Goal: Use online tool/utility: Utilize a website feature to perform a specific function

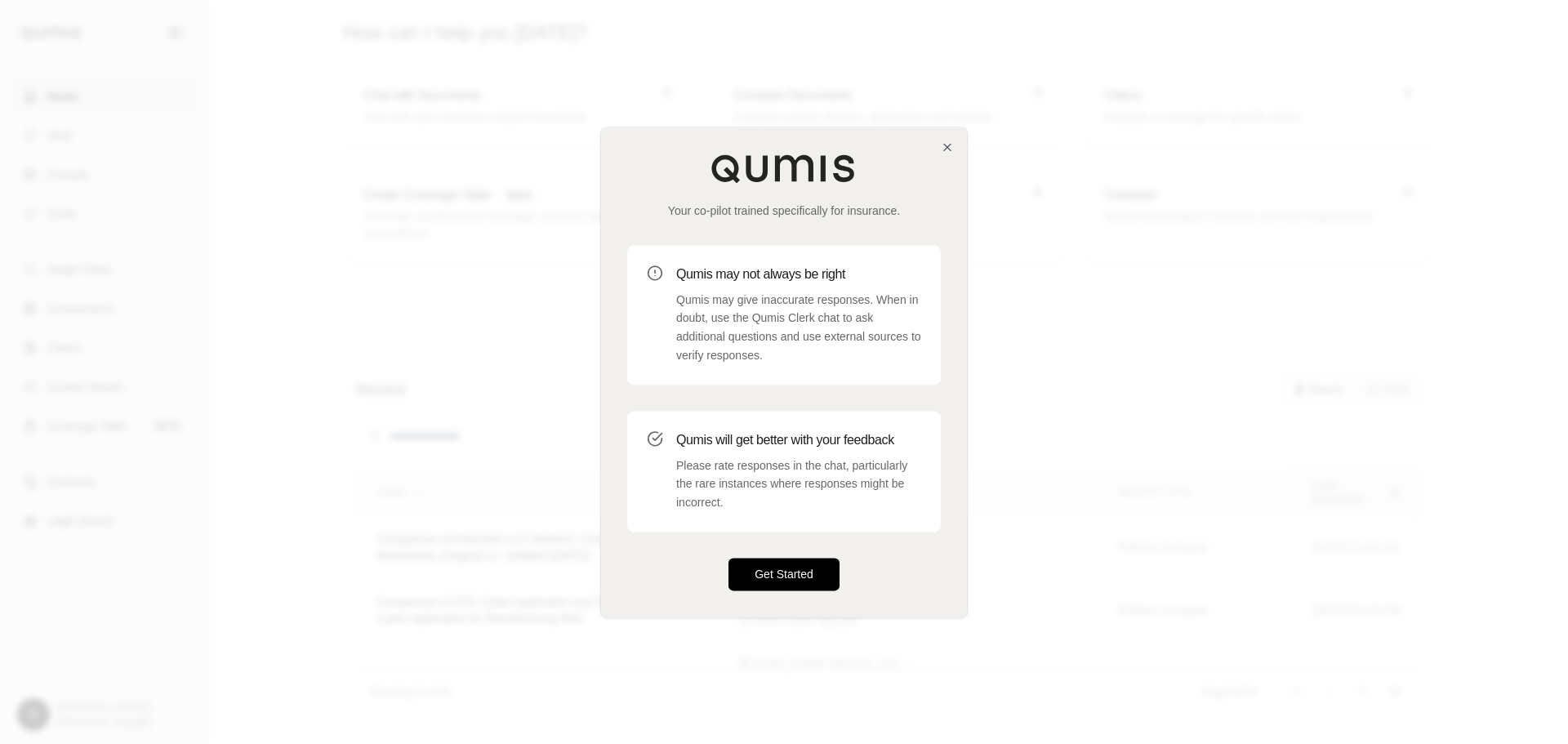
click at [786, 564] on button "Get Started" at bounding box center [784, 574] width 112 height 33
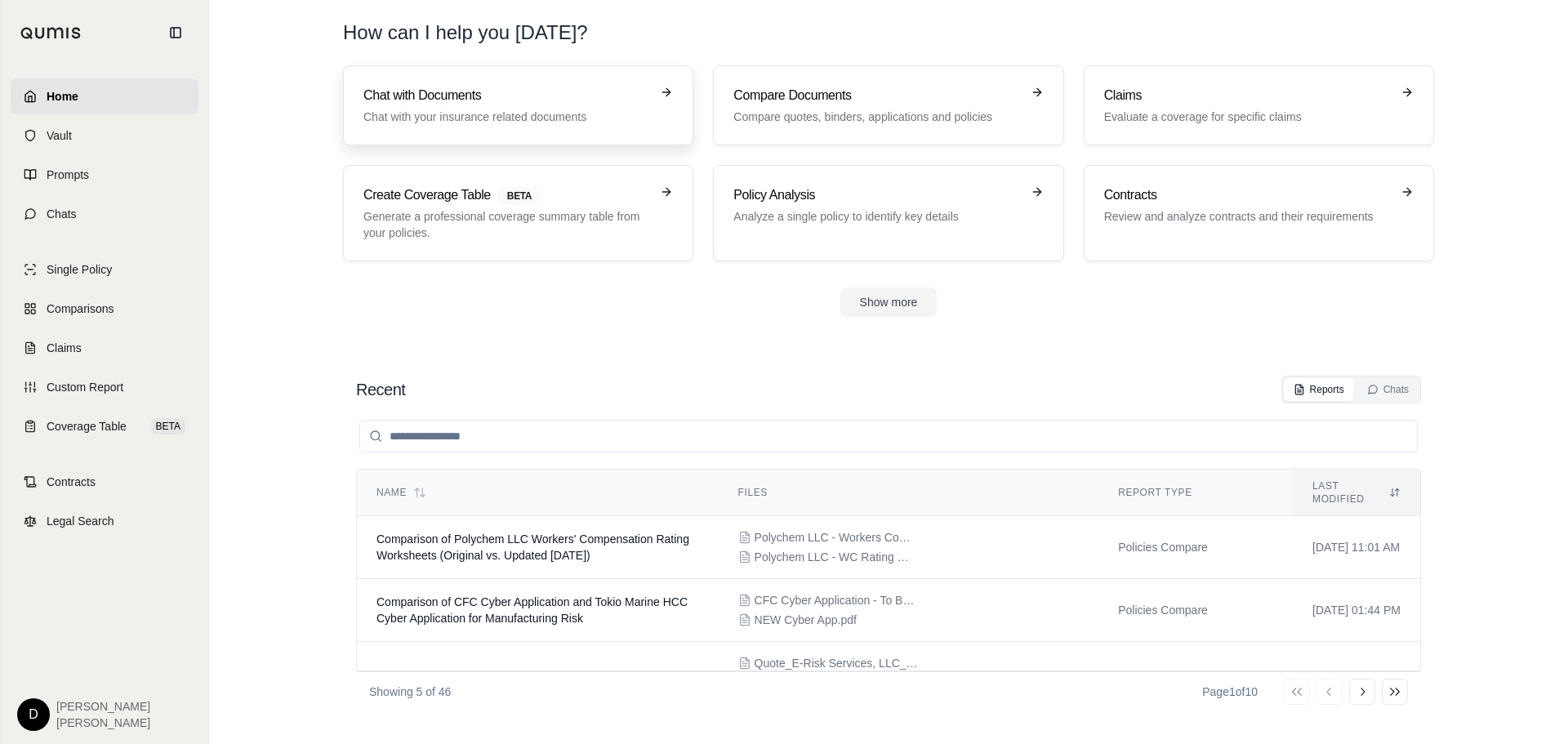
click at [505, 127] on link "Chat with Documents Chat with your insurance related documents" at bounding box center [518, 105] width 350 height 81
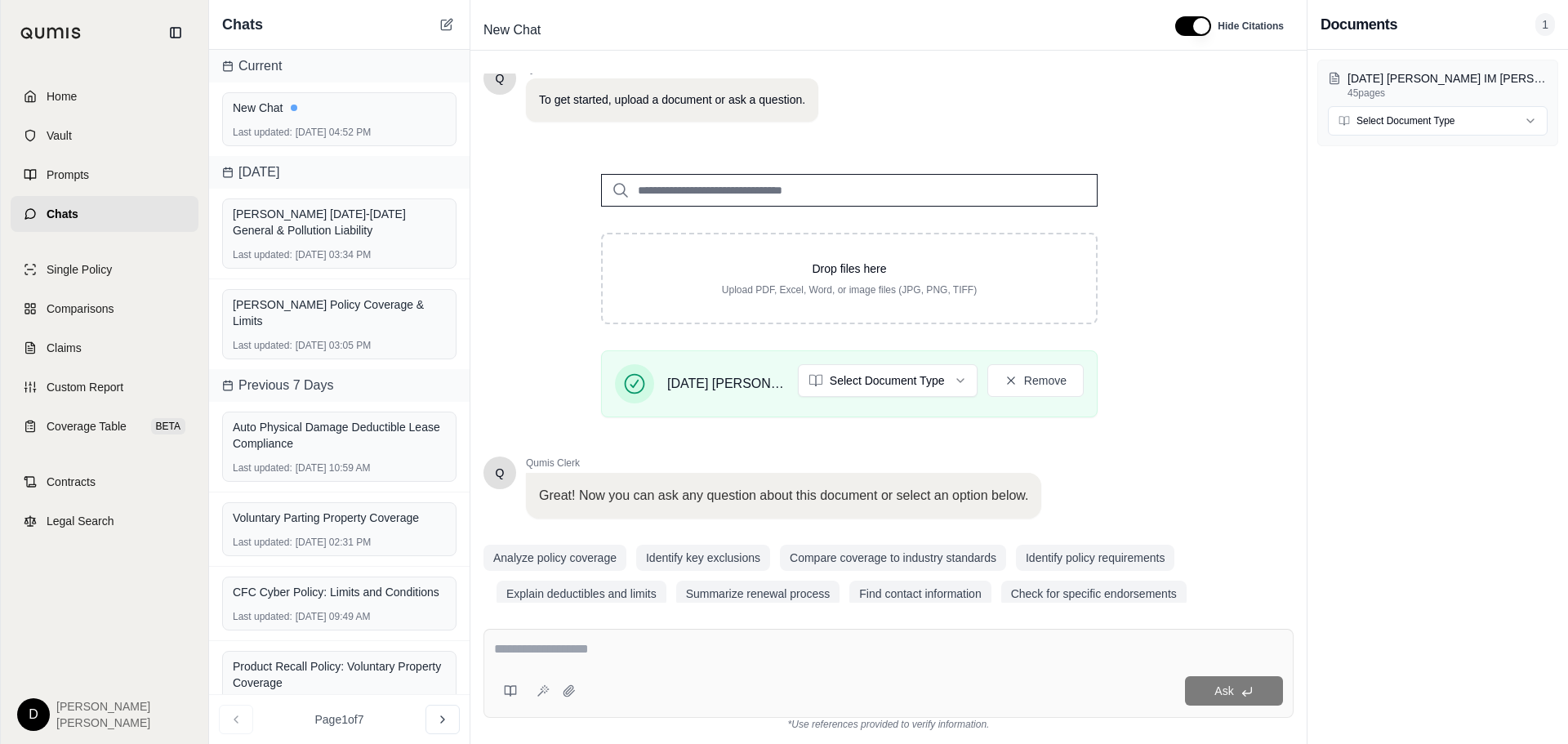
scroll to position [138, 0]
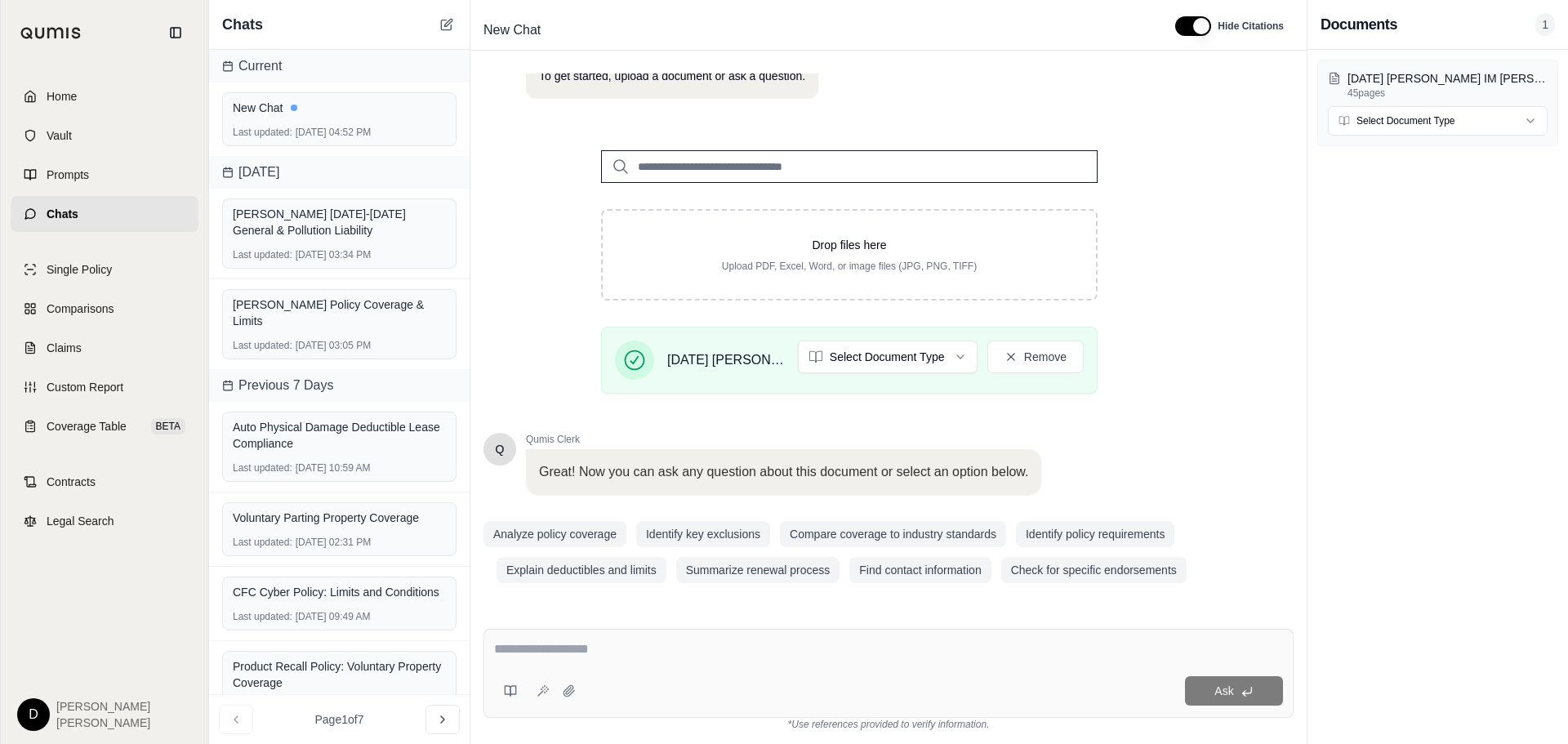
click at [614, 654] on textarea at bounding box center [889, 650] width 789 height 19
type textarea "**********"
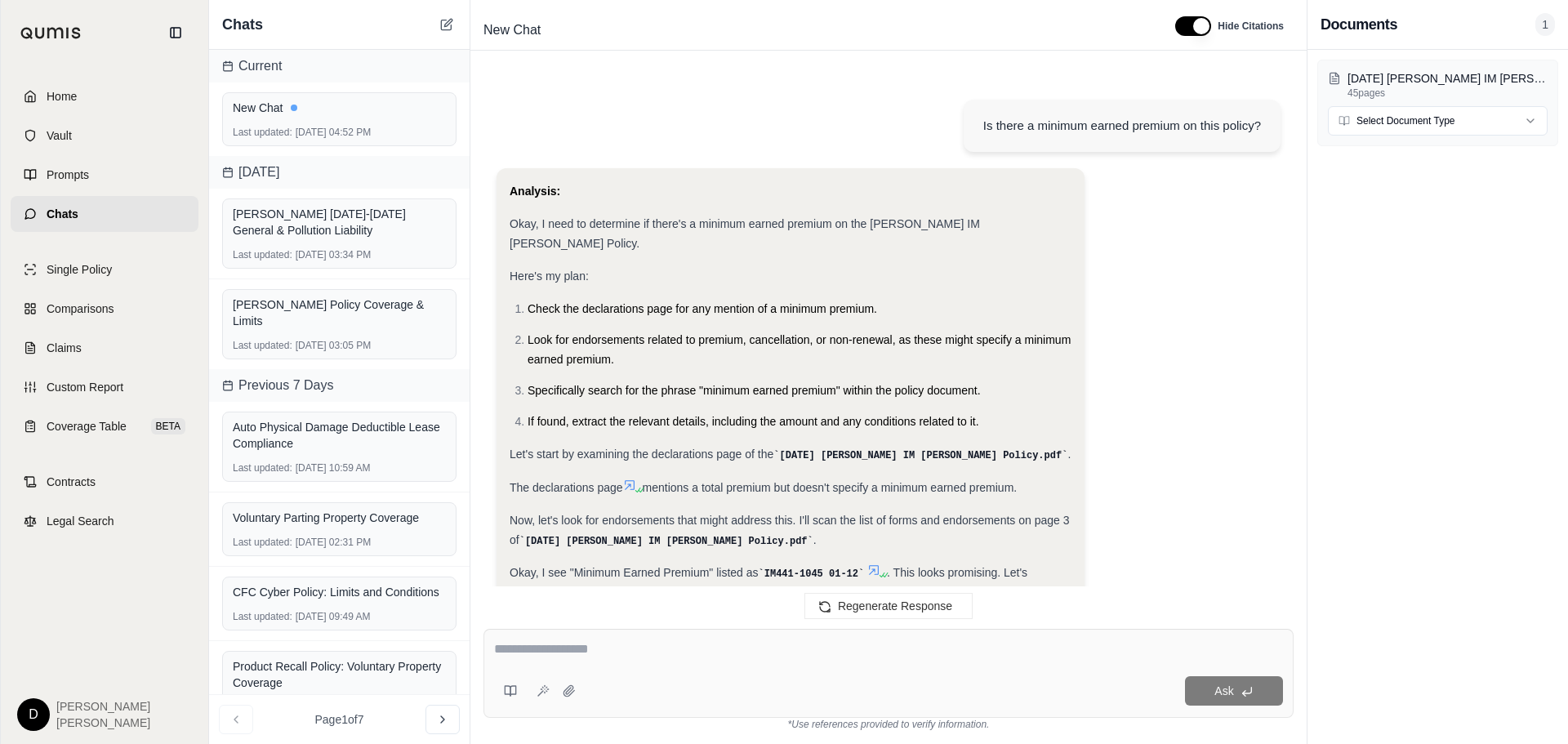
scroll to position [246, 0]
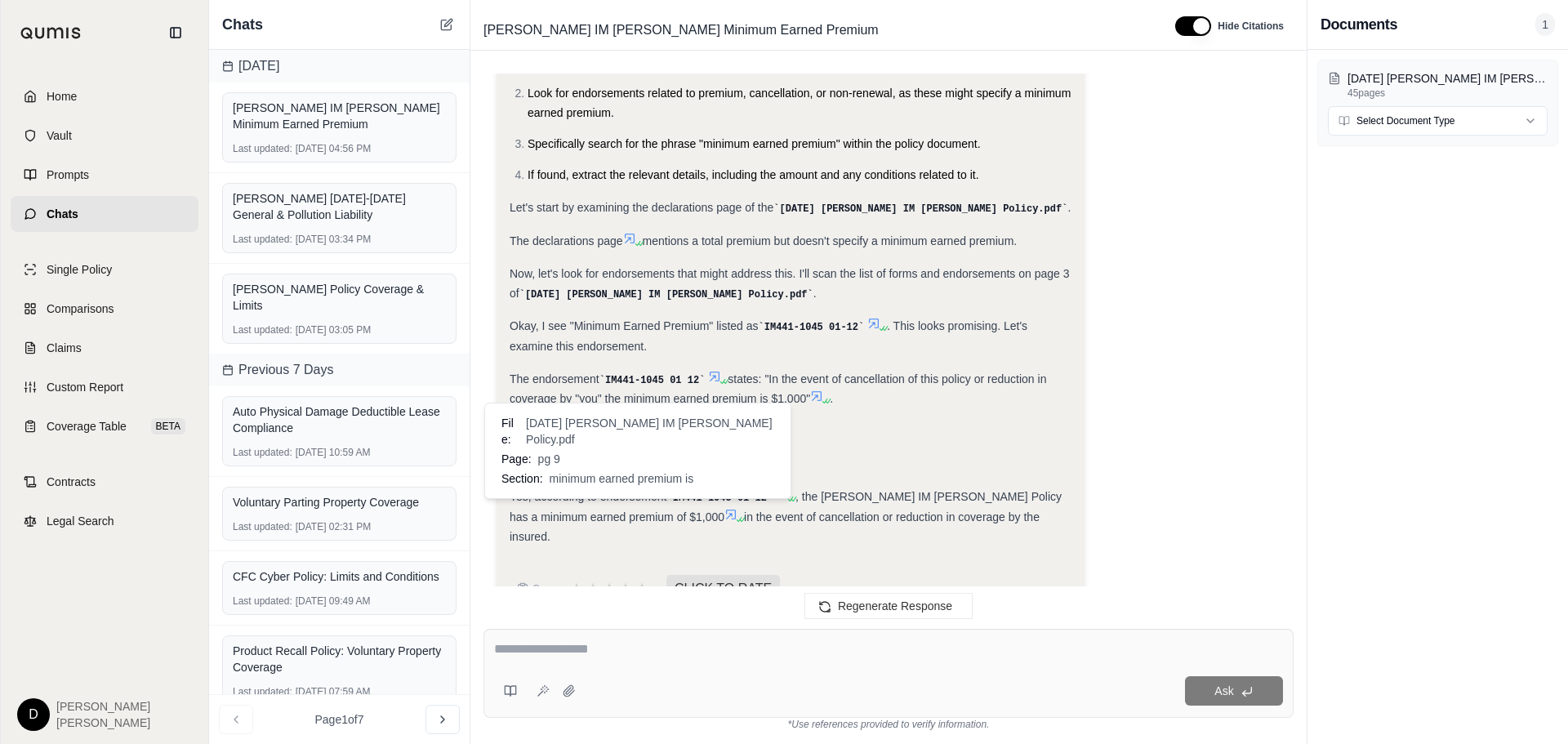
click at [724, 508] on icon at bounding box center [730, 514] width 13 height 13
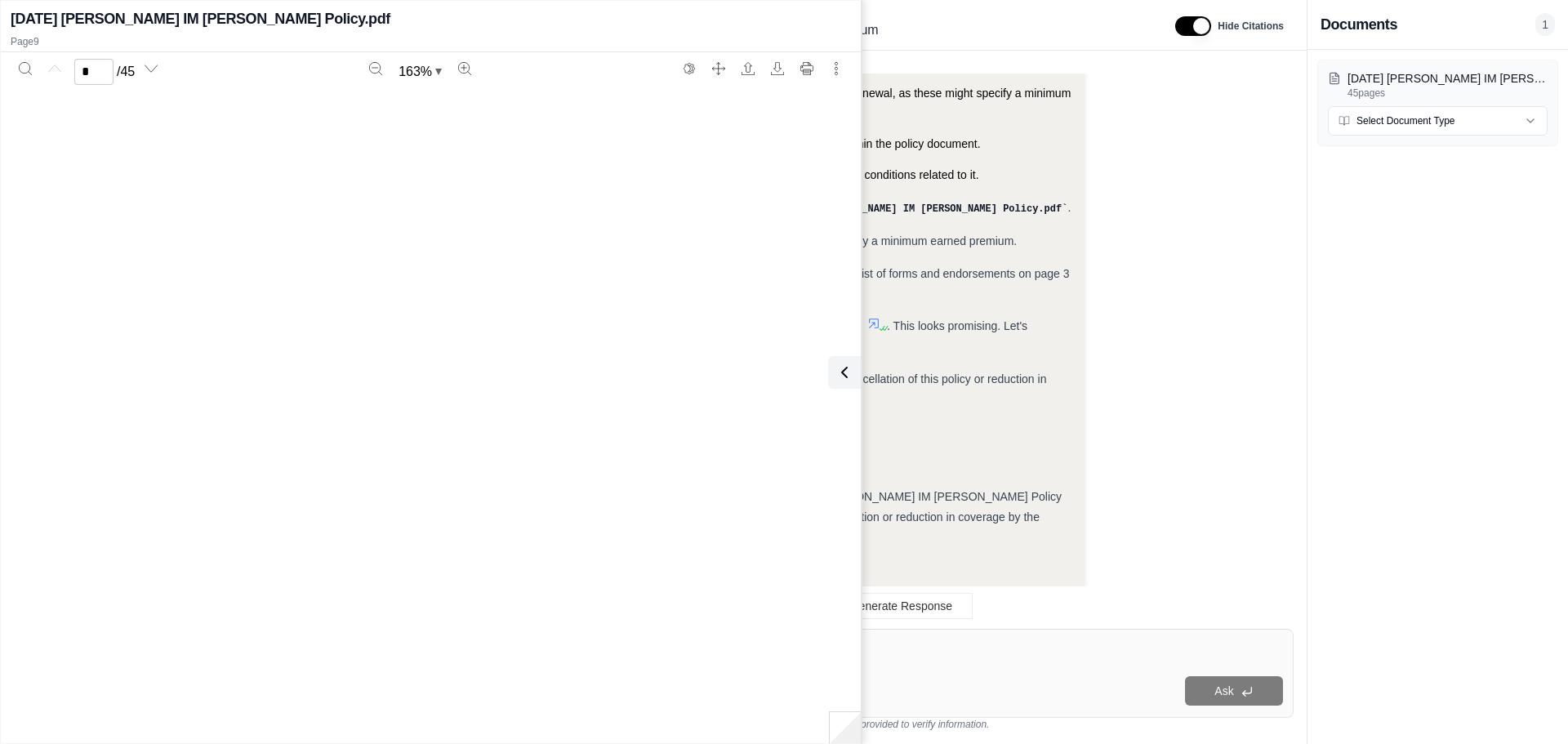
type input "*"
click at [847, 371] on icon at bounding box center [842, 372] width 19 height 19
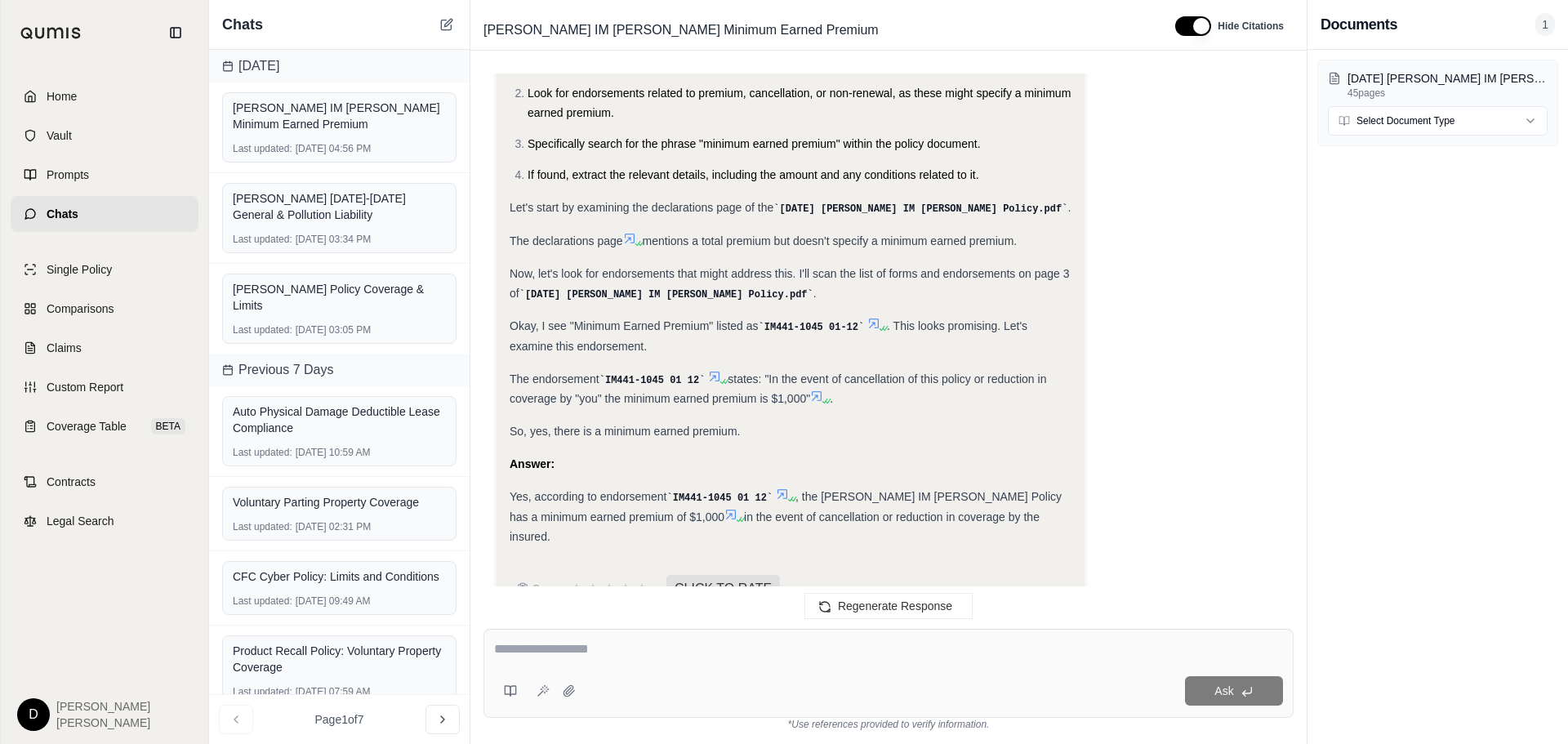
click at [590, 658] on textarea at bounding box center [889, 650] width 789 height 19
type textarea "**********"
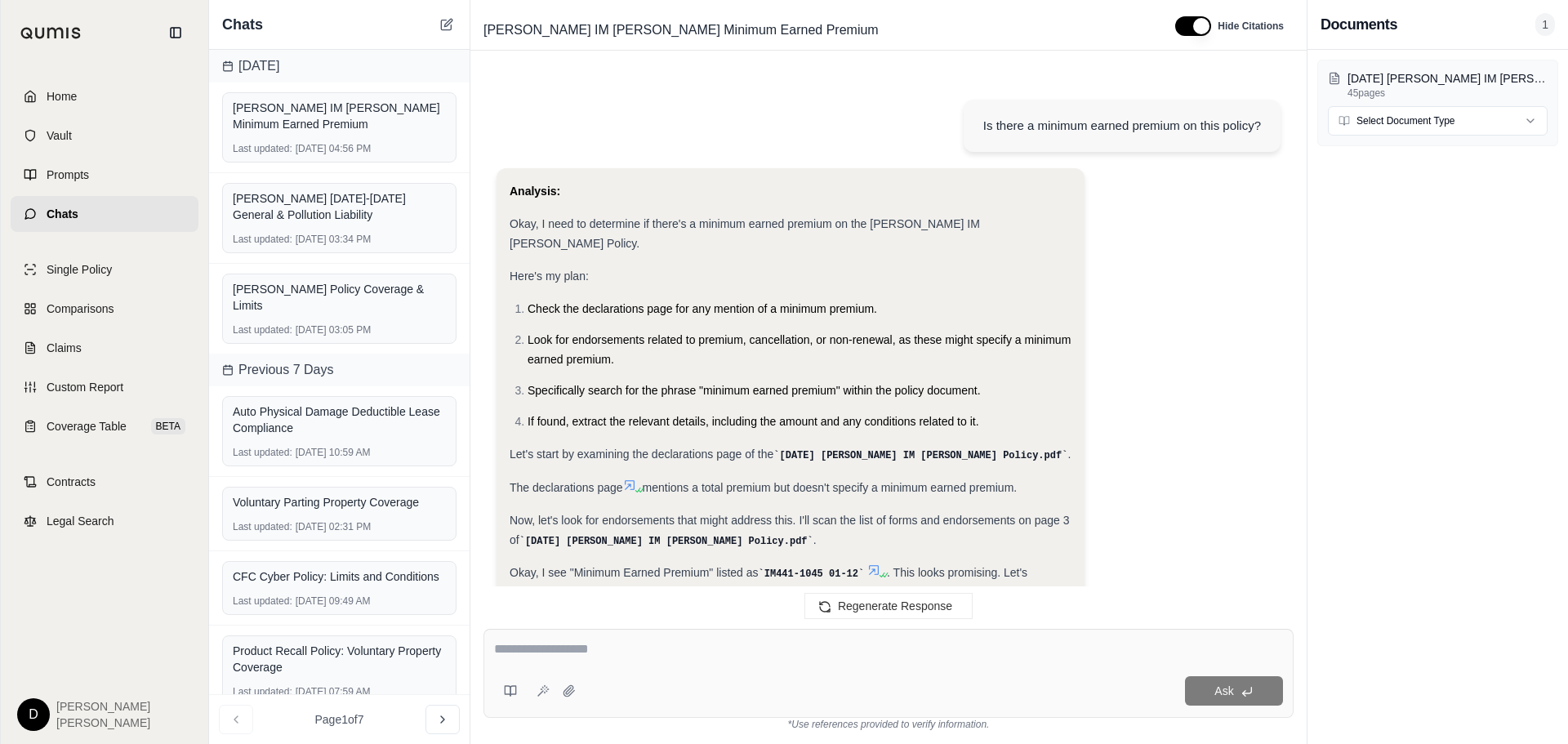
scroll to position [1472, 0]
